Goal: Information Seeking & Learning: Learn about a topic

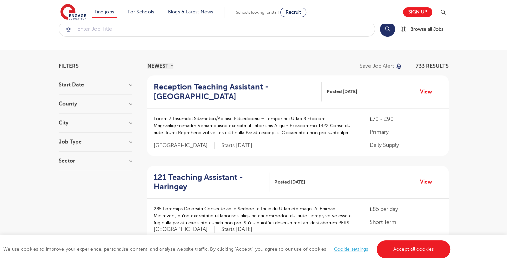
scroll to position [16, 0]
click at [123, 121] on h3 "City" at bounding box center [95, 122] width 73 height 5
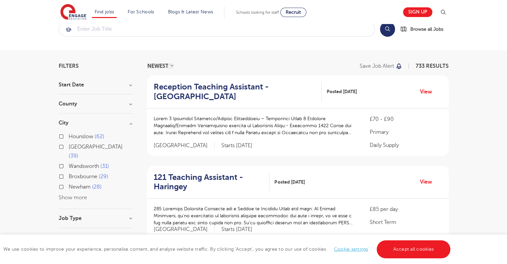
click at [69, 172] on label "Broxbourne 29" at bounding box center [89, 176] width 40 height 9
click at [69, 174] on input "Broxbourne 29" at bounding box center [71, 176] width 4 height 4
checkbox input "true"
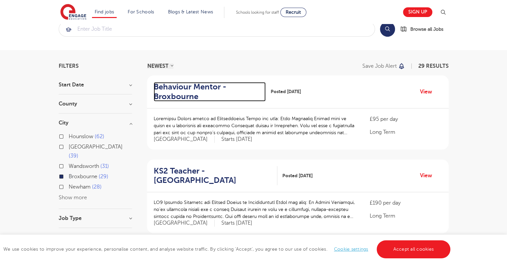
click at [200, 90] on h2 "Behaviour Mentor - Broxbourne" at bounding box center [207, 91] width 107 height 19
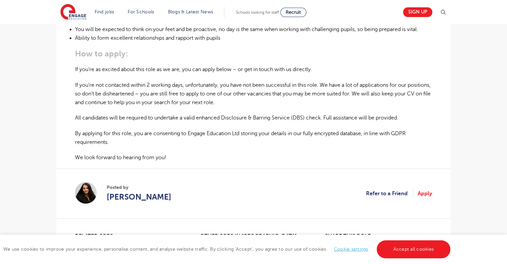
scroll to position [394, 0]
click at [391, 254] on link "Accept all cookies" at bounding box center [414, 249] width 74 height 18
